Goal: Check status: Check status

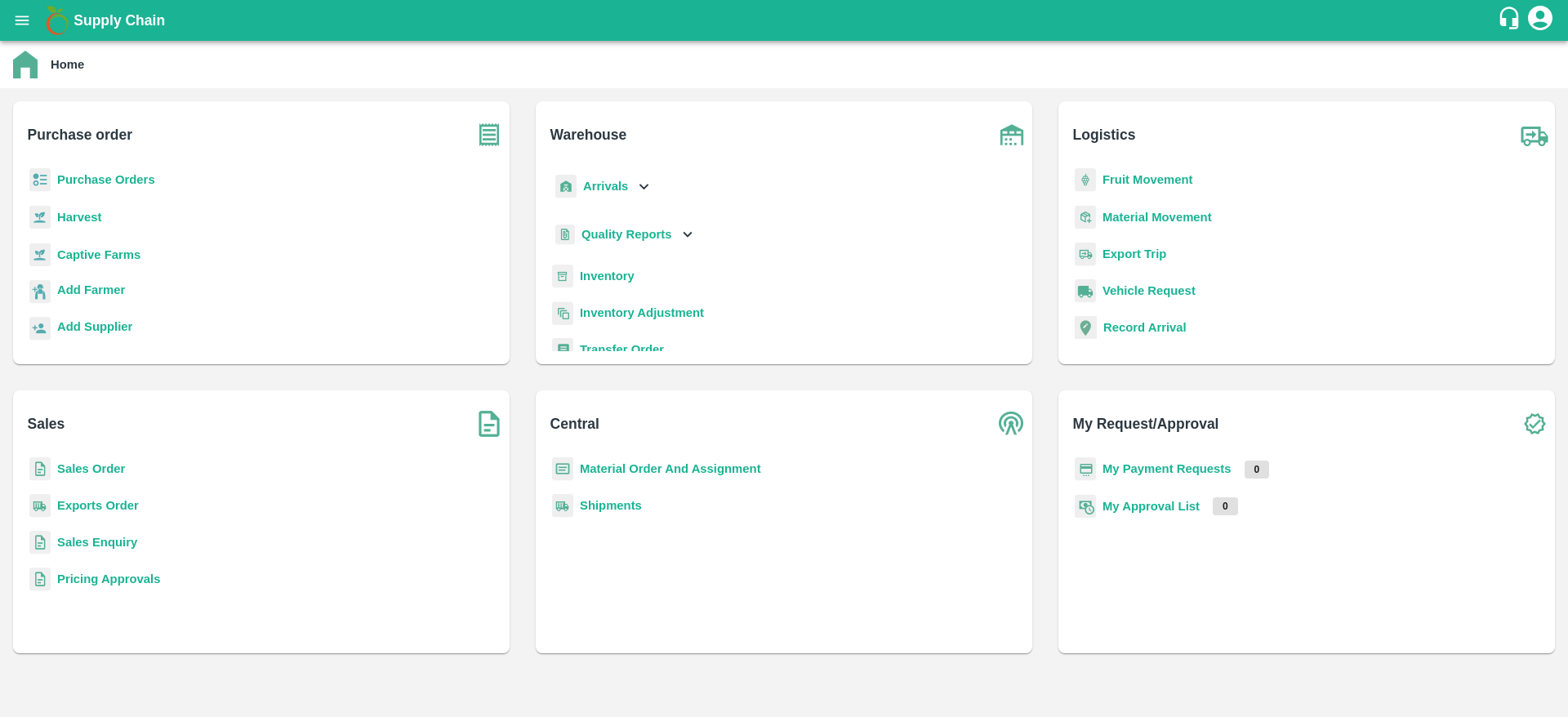
click at [241, 310] on div "Add Farmer" at bounding box center [261, 299] width 471 height 36
click at [623, 178] on p "Arrivals" at bounding box center [605, 186] width 45 height 18
click at [623, 257] on span "DC Arrivals" at bounding box center [626, 261] width 60 height 18
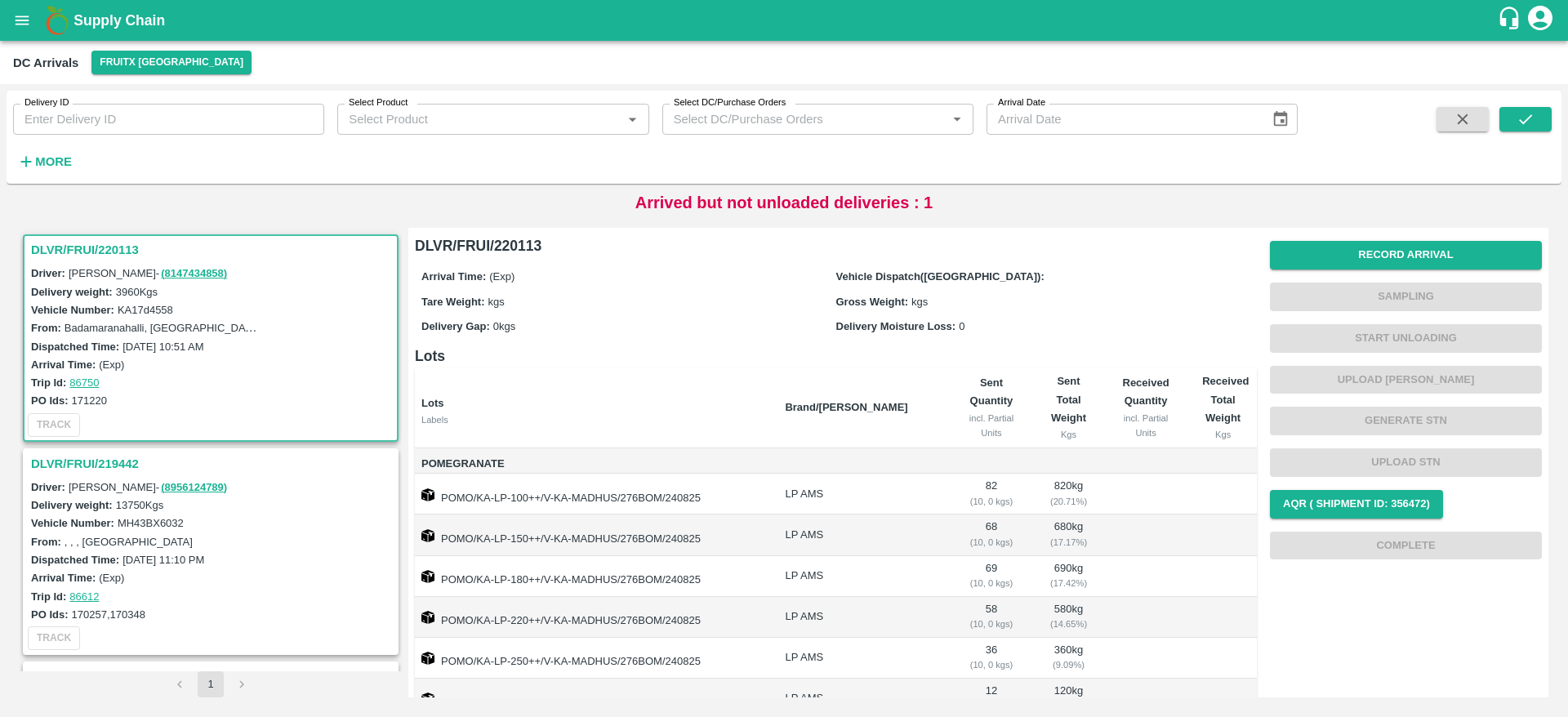
scroll to position [239, 0]
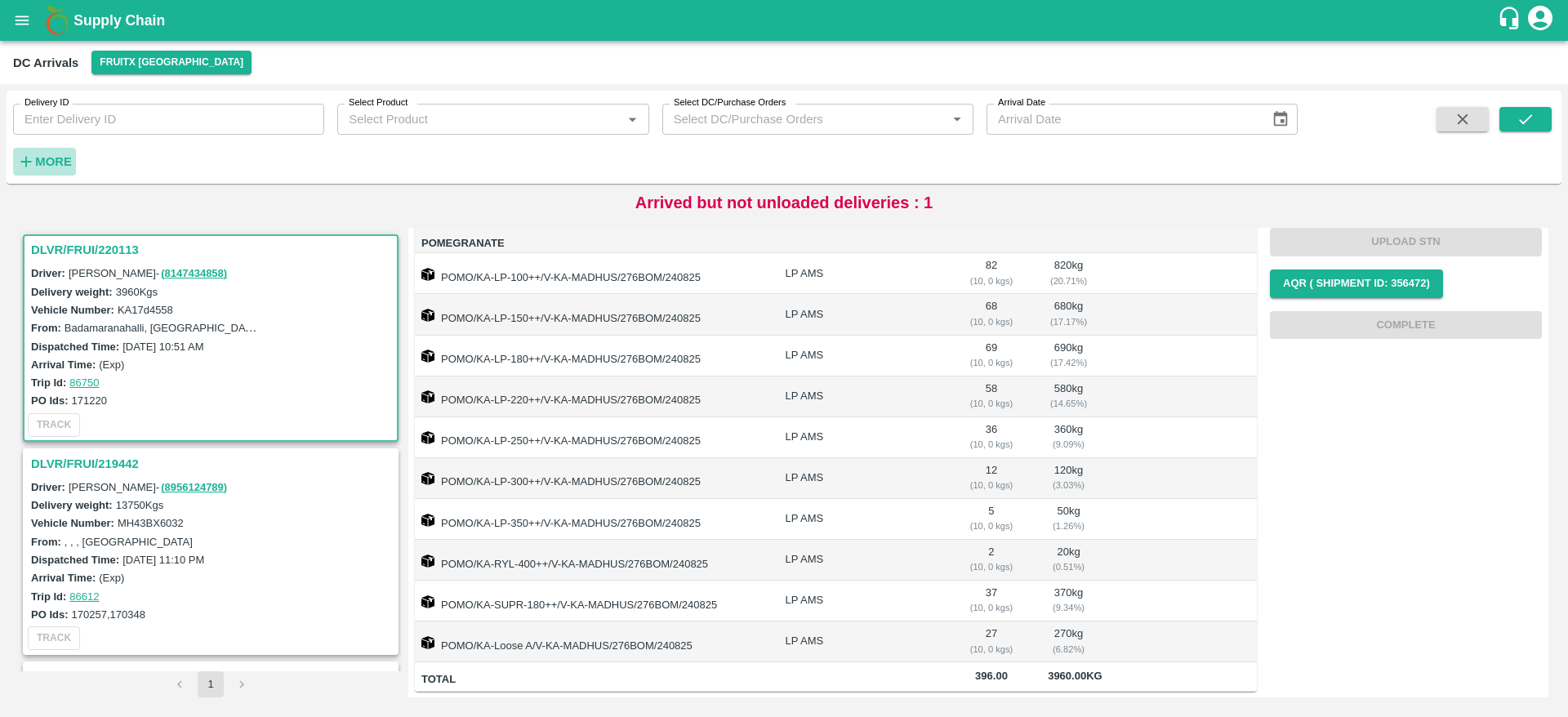
click at [50, 165] on strong "More" at bounding box center [53, 162] width 36 height 13
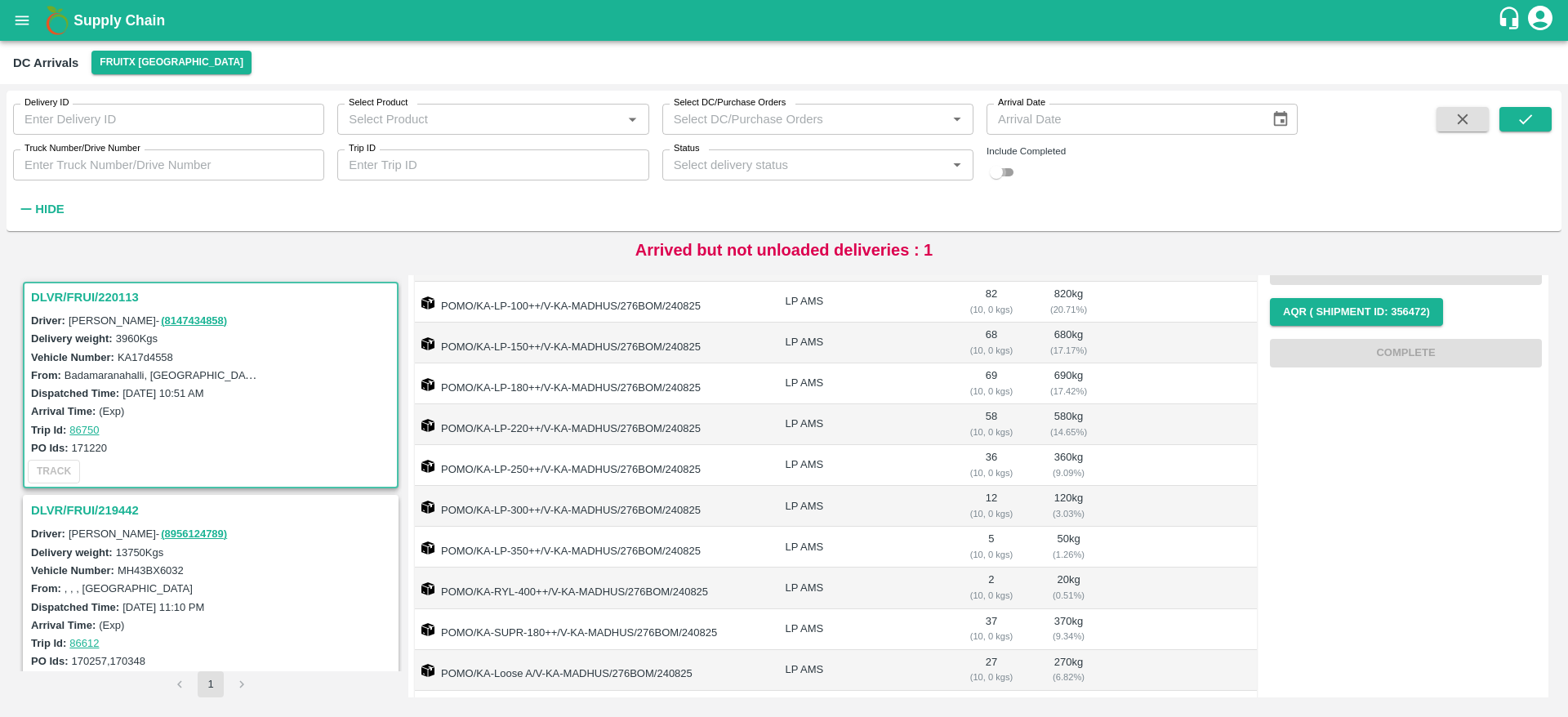
click at [1006, 170] on input "checkbox" at bounding box center [996, 173] width 59 height 20
click at [1530, 124] on icon "submit" at bounding box center [1526, 119] width 18 height 18
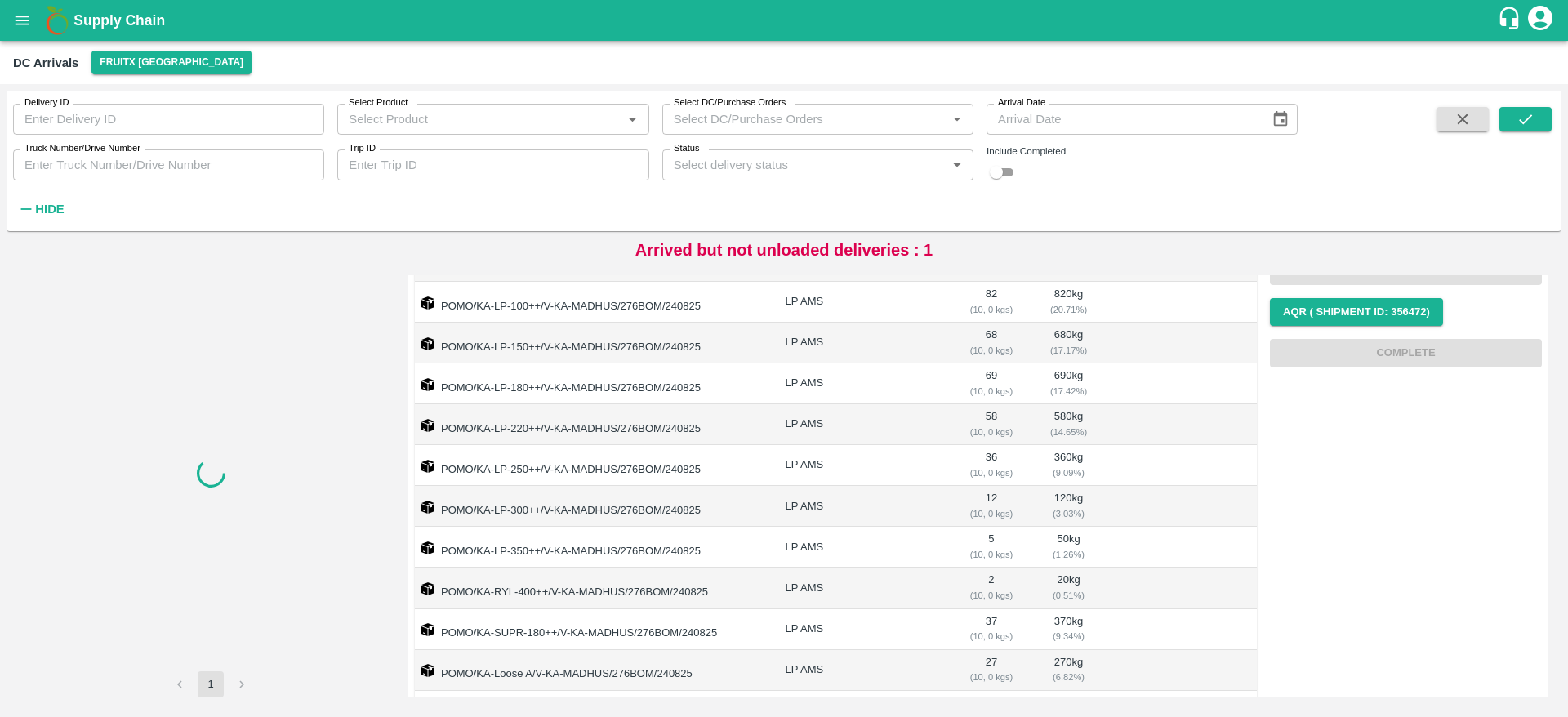
checkbox input "false"
